Goal: Task Accomplishment & Management: Complete application form

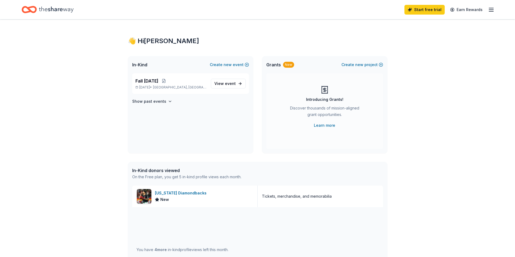
click at [53, 7] on icon "Home" at bounding box center [56, 9] width 35 height 11
click at [176, 81] on p "Fall [DATE]" at bounding box center [170, 81] width 71 height 6
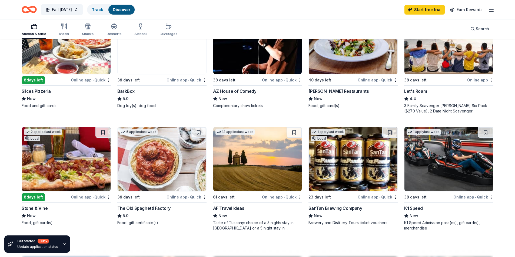
scroll to position [297, 0]
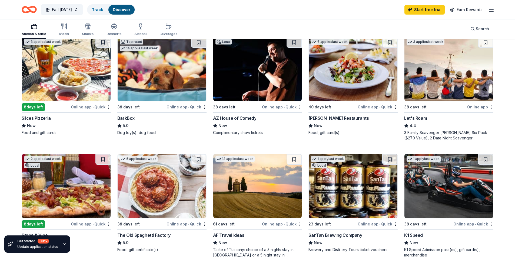
click at [125, 119] on div "BarkBox" at bounding box center [125, 118] width 17 height 6
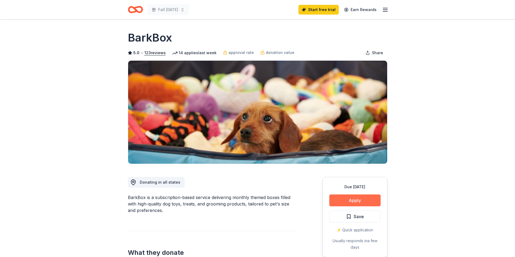
click at [351, 197] on button "Apply" at bounding box center [354, 201] width 51 height 12
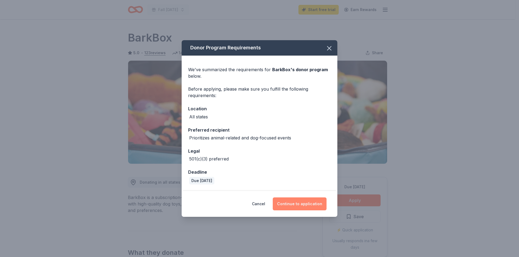
click at [293, 204] on button "Continue to application" at bounding box center [300, 204] width 54 height 13
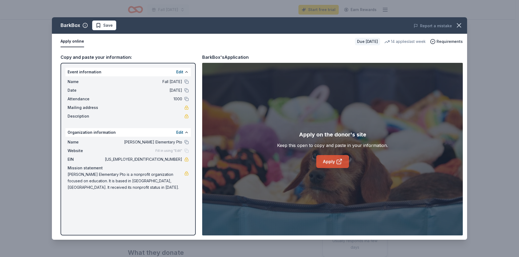
click at [329, 163] on link "Apply" at bounding box center [332, 161] width 33 height 13
